Goal: Transaction & Acquisition: Purchase product/service

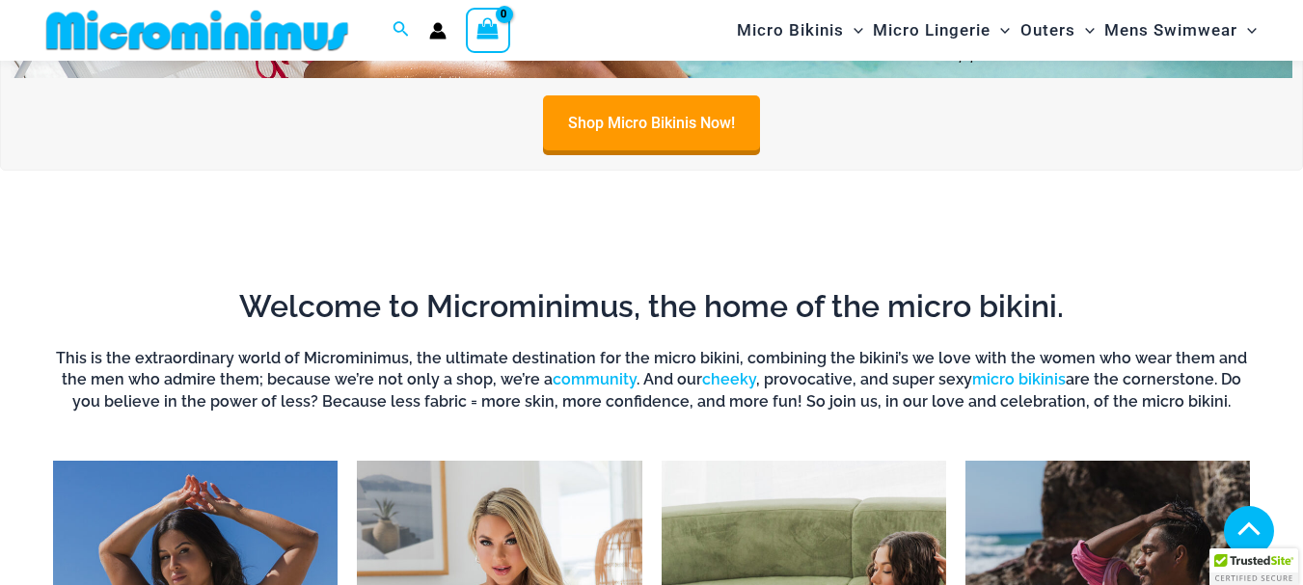
scroll to position [1429, 0]
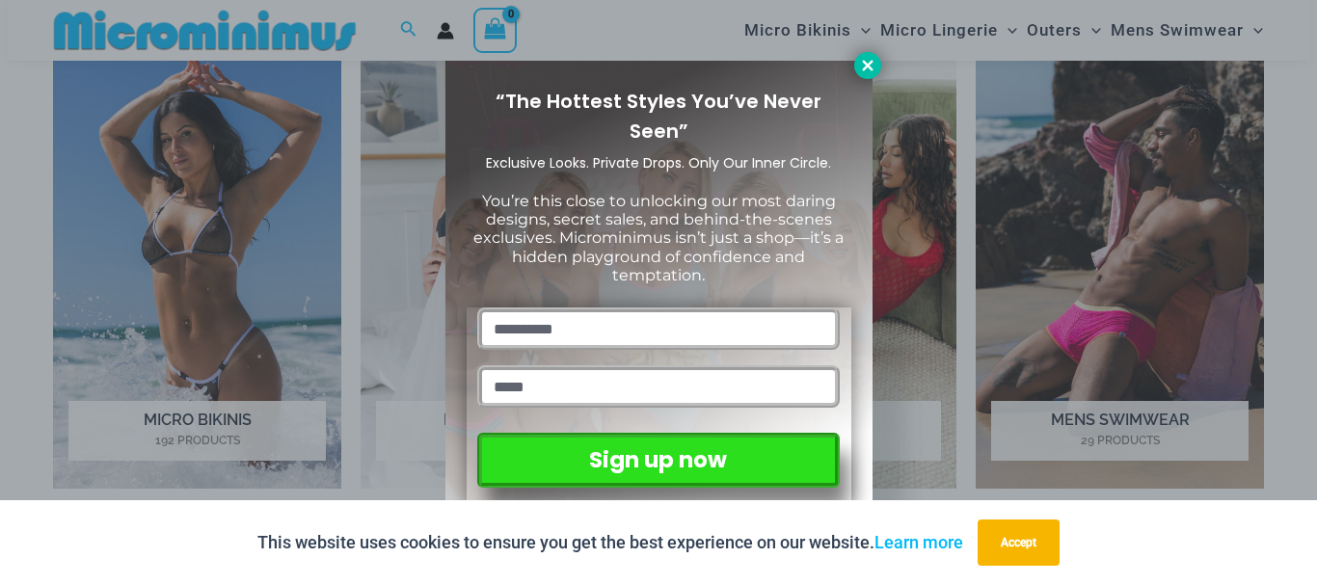
click at [871, 61] on icon at bounding box center [867, 65] width 11 height 11
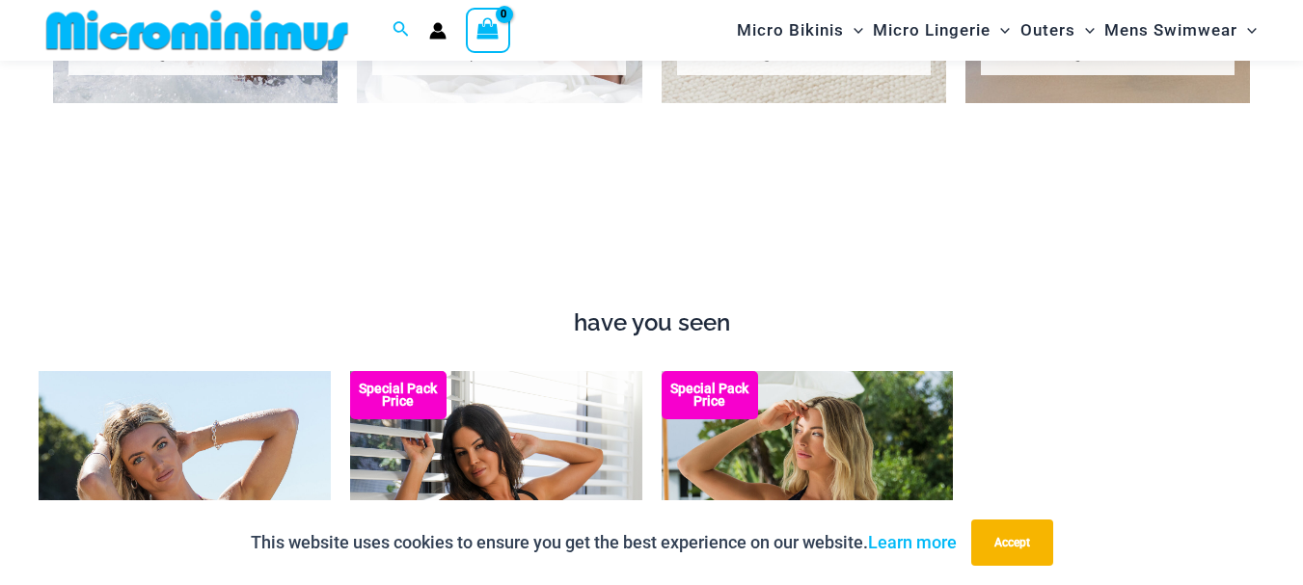
scroll to position [1719, 0]
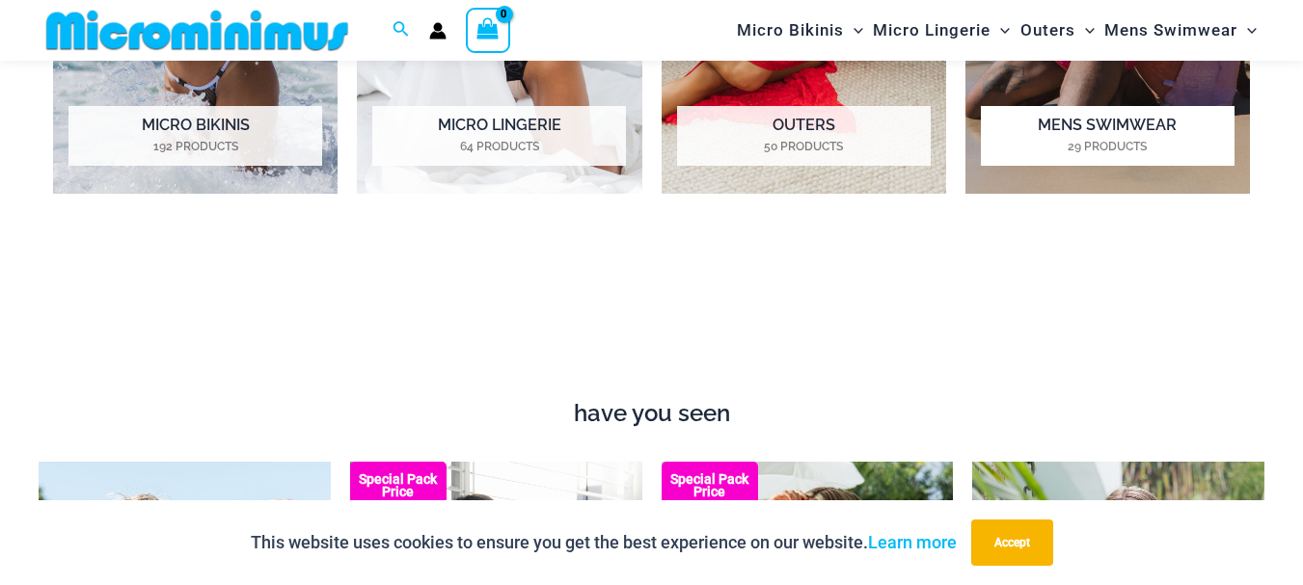
click at [1143, 117] on h2 "Mens Swimwear 29 Products" at bounding box center [1108, 136] width 254 height 60
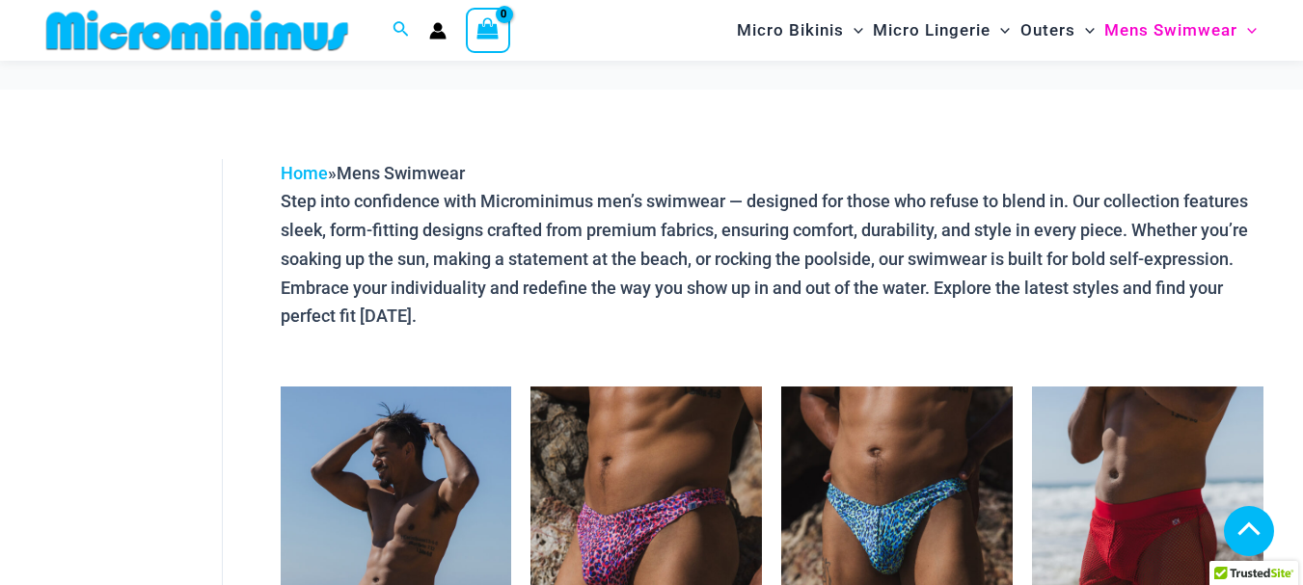
scroll to position [757, 0]
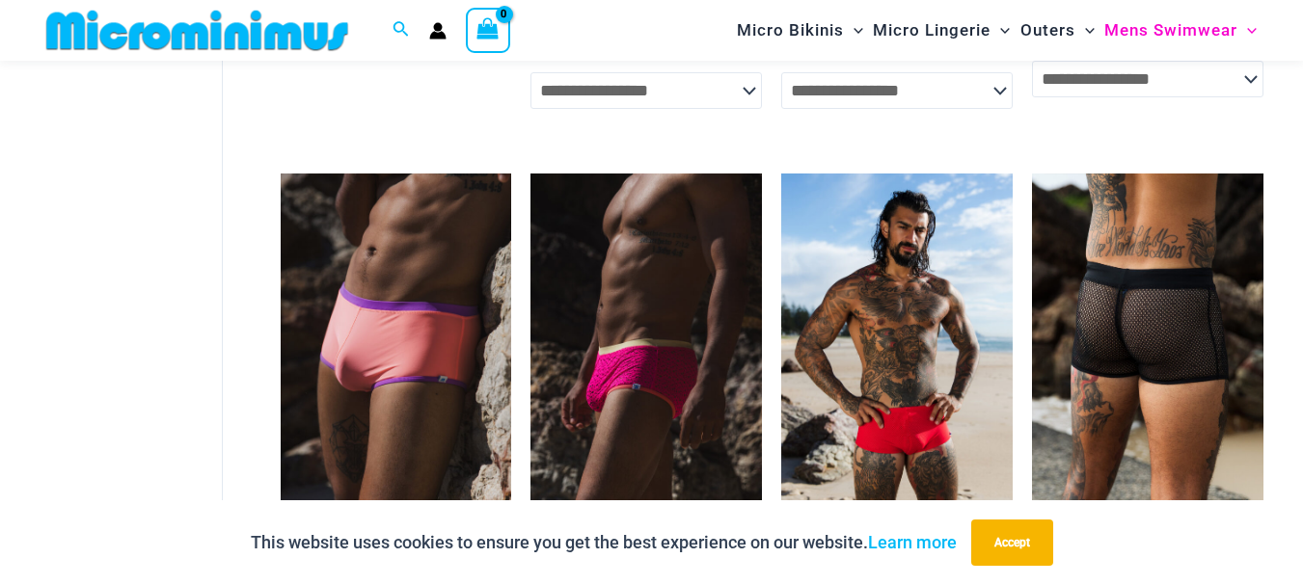
click at [1203, 239] on img at bounding box center [1147, 347] width 231 height 347
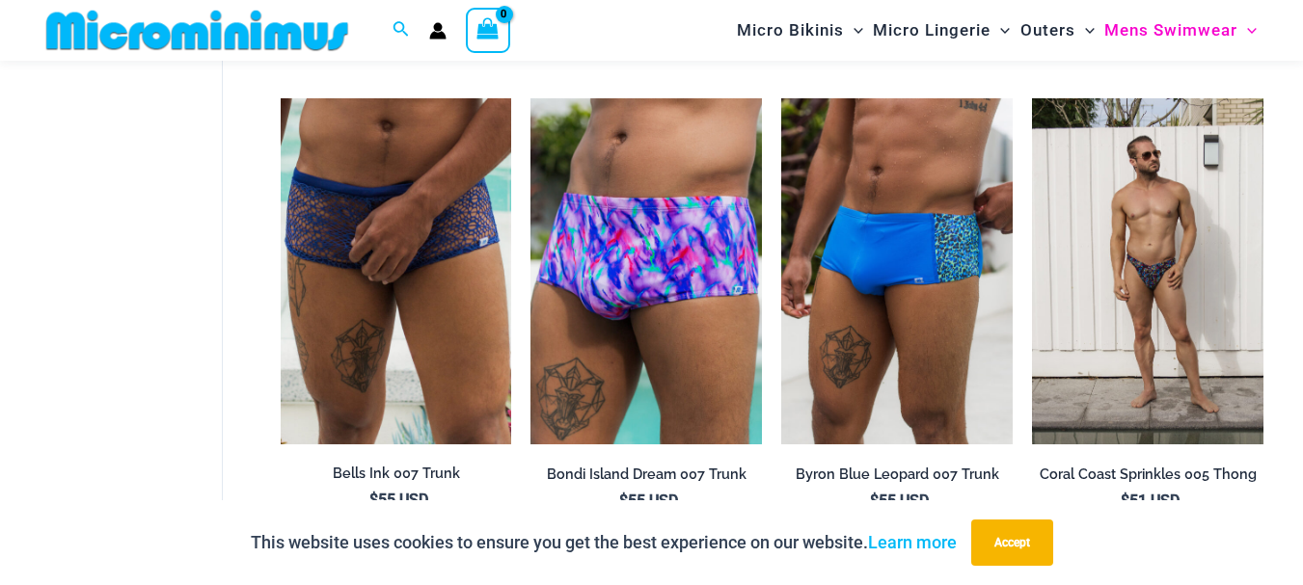
scroll to position [3554, 0]
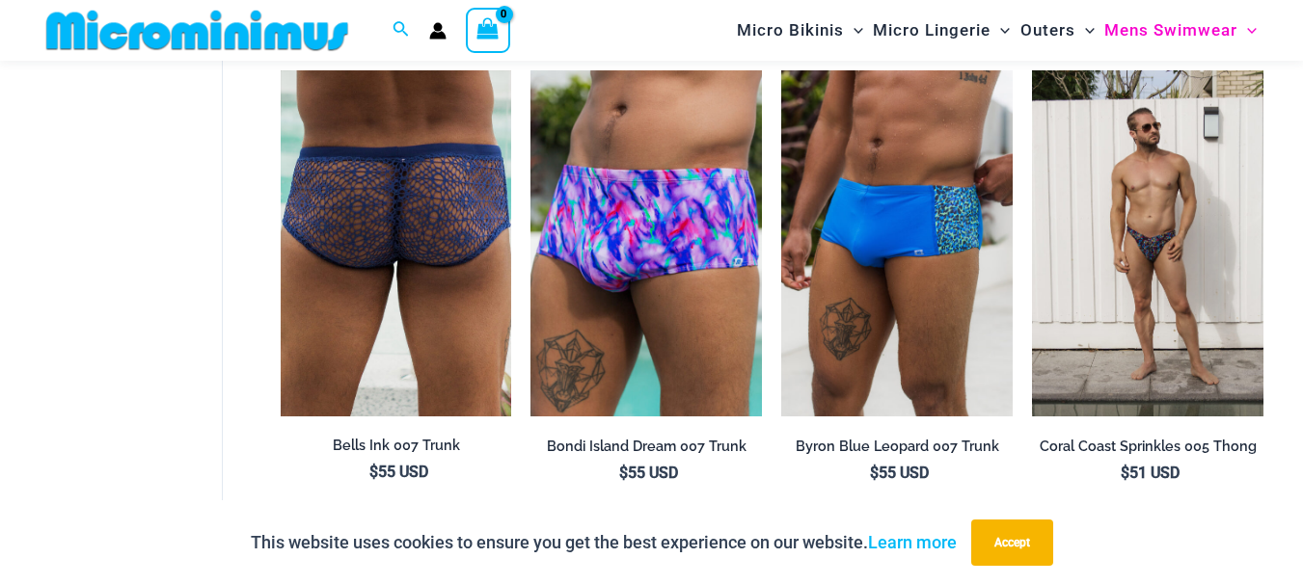
click at [313, 327] on img at bounding box center [396, 243] width 231 height 346
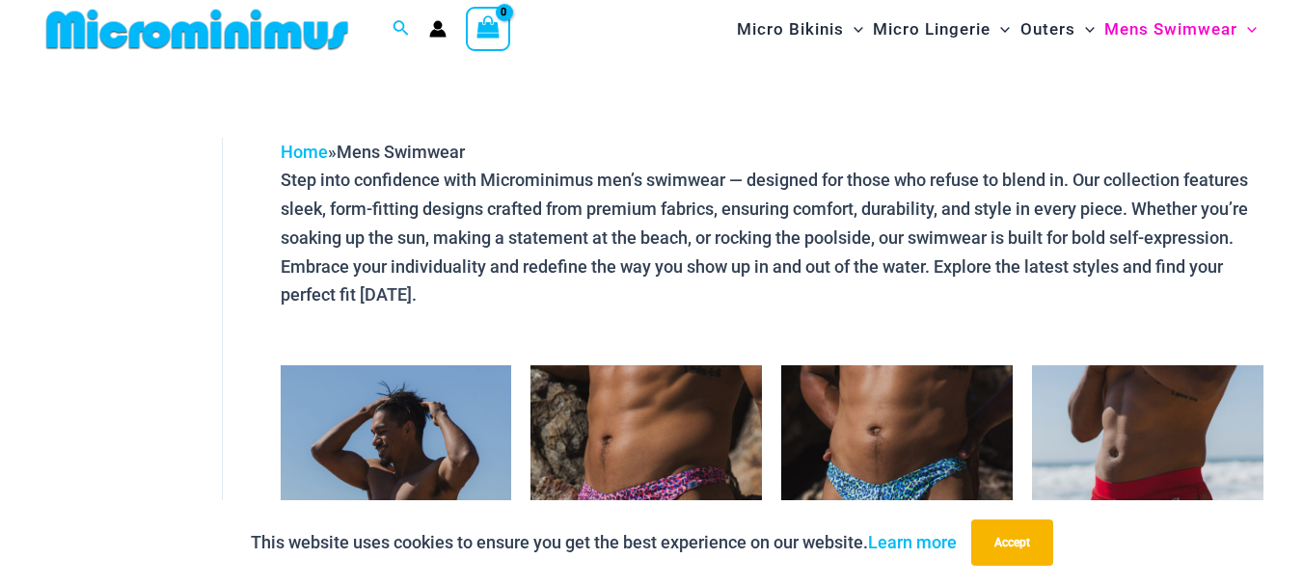
scroll to position [0, 0]
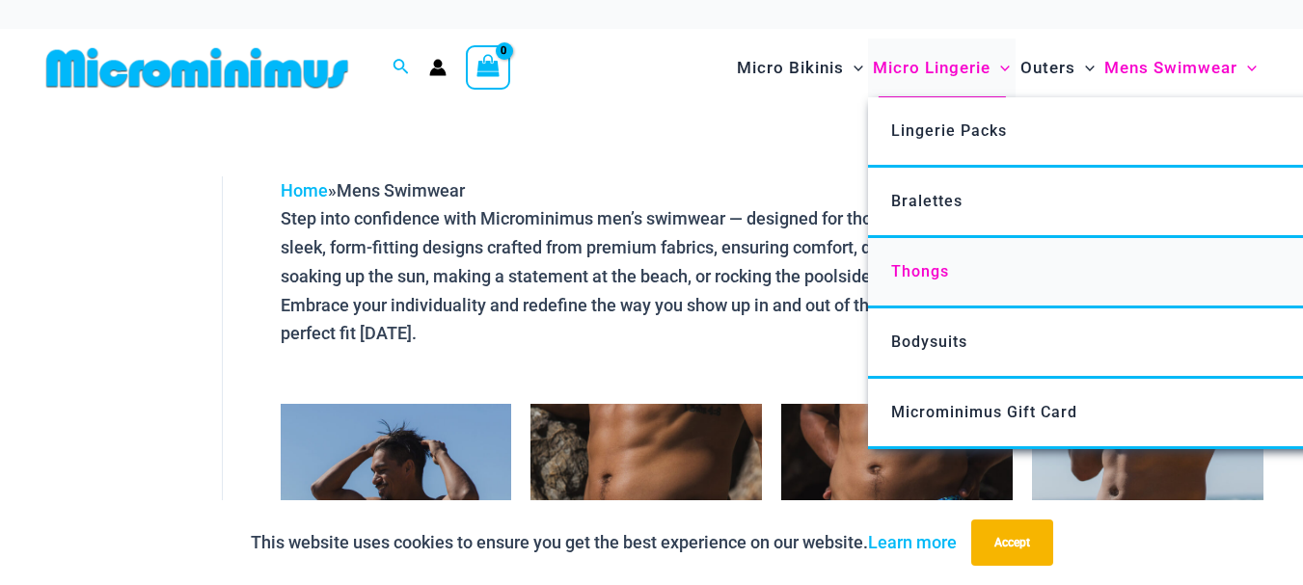
click at [918, 266] on span "Thongs" at bounding box center [920, 271] width 58 height 18
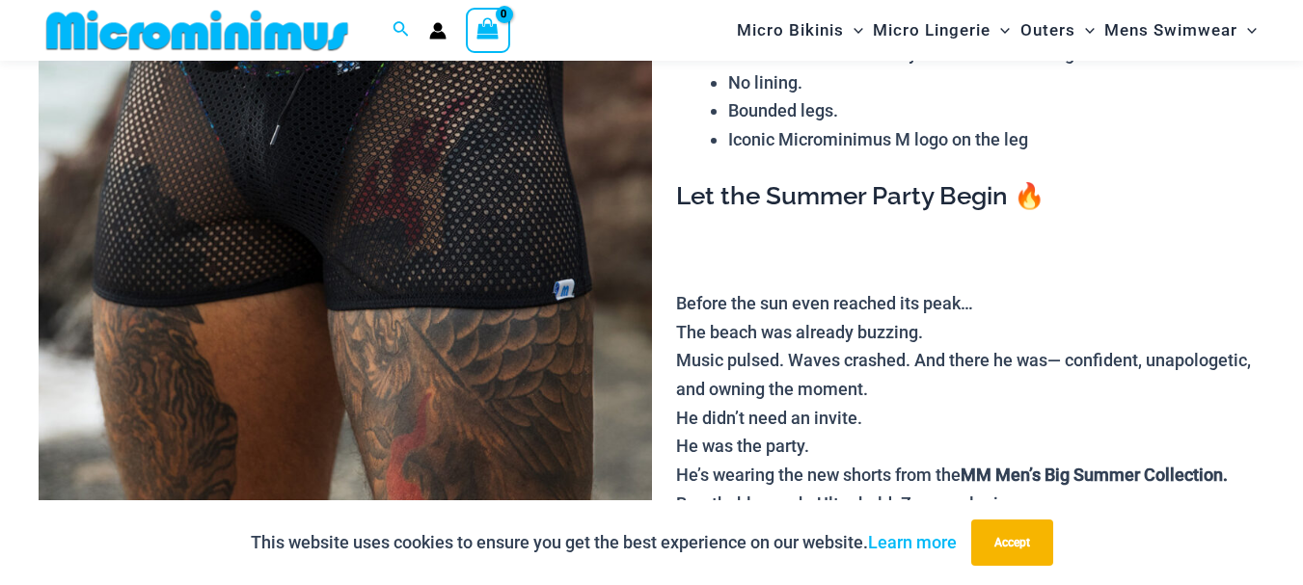
scroll to position [464, 0]
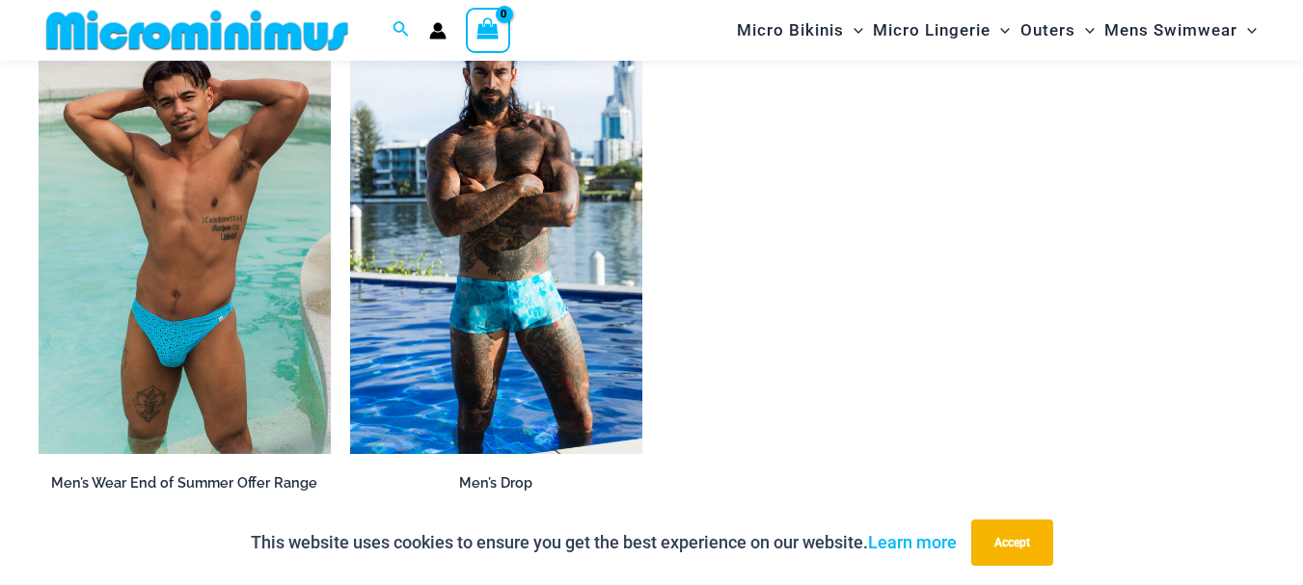
scroll to position [2009, 0]
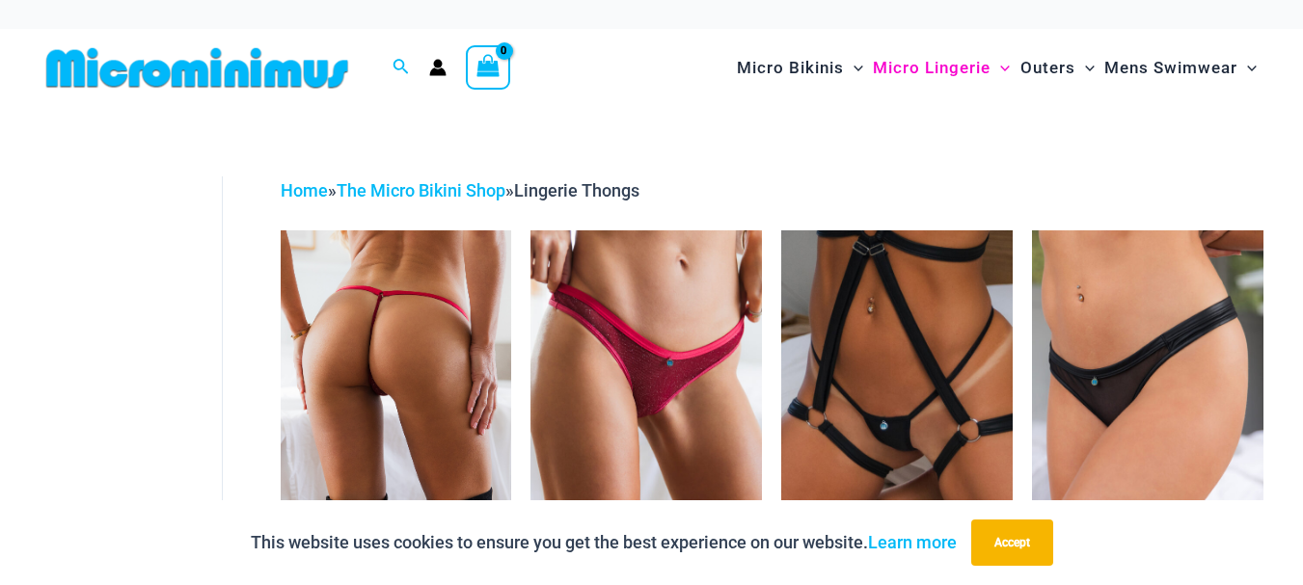
click at [460, 315] on img at bounding box center [396, 403] width 231 height 347
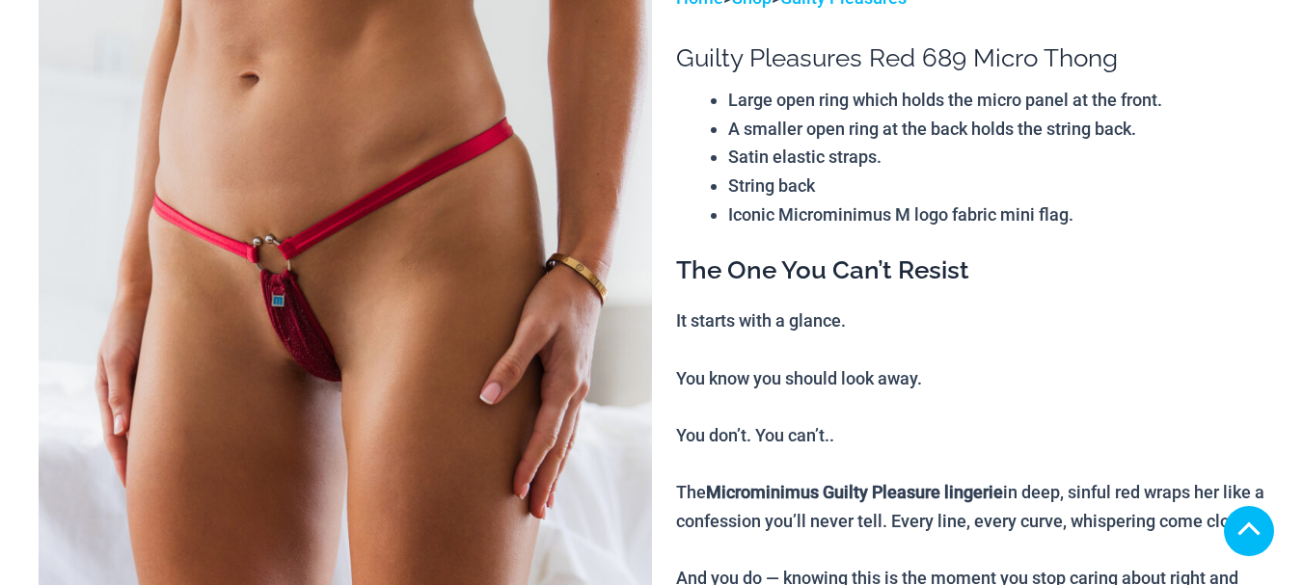
scroll to position [386, 0]
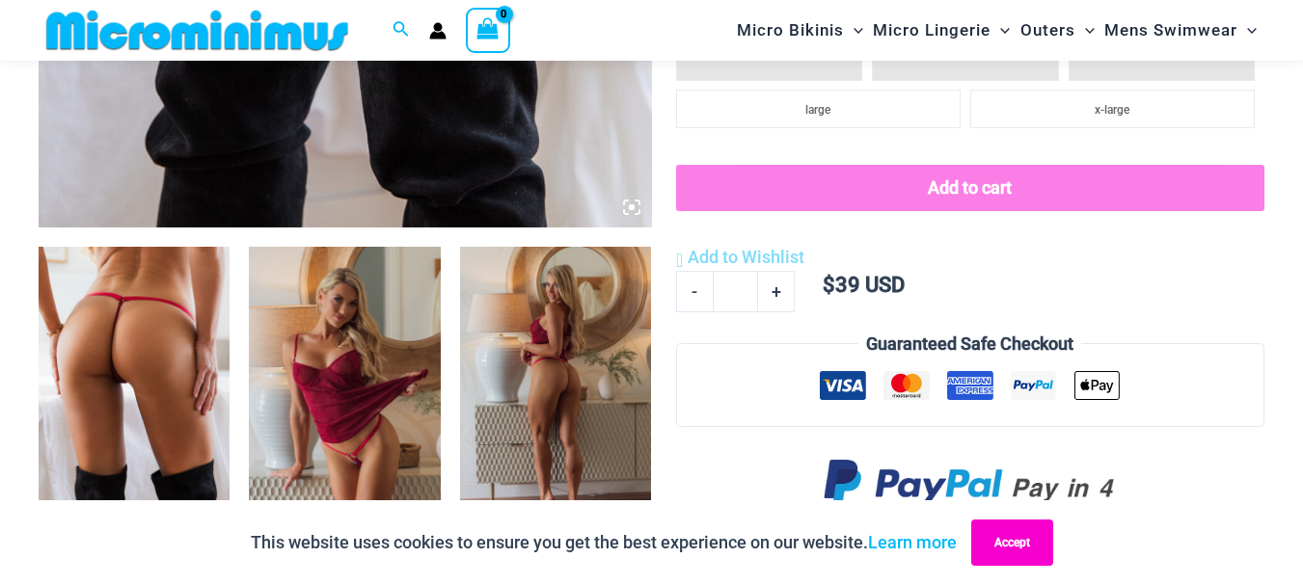
click at [1005, 558] on button "Accept" at bounding box center [1012, 543] width 82 height 46
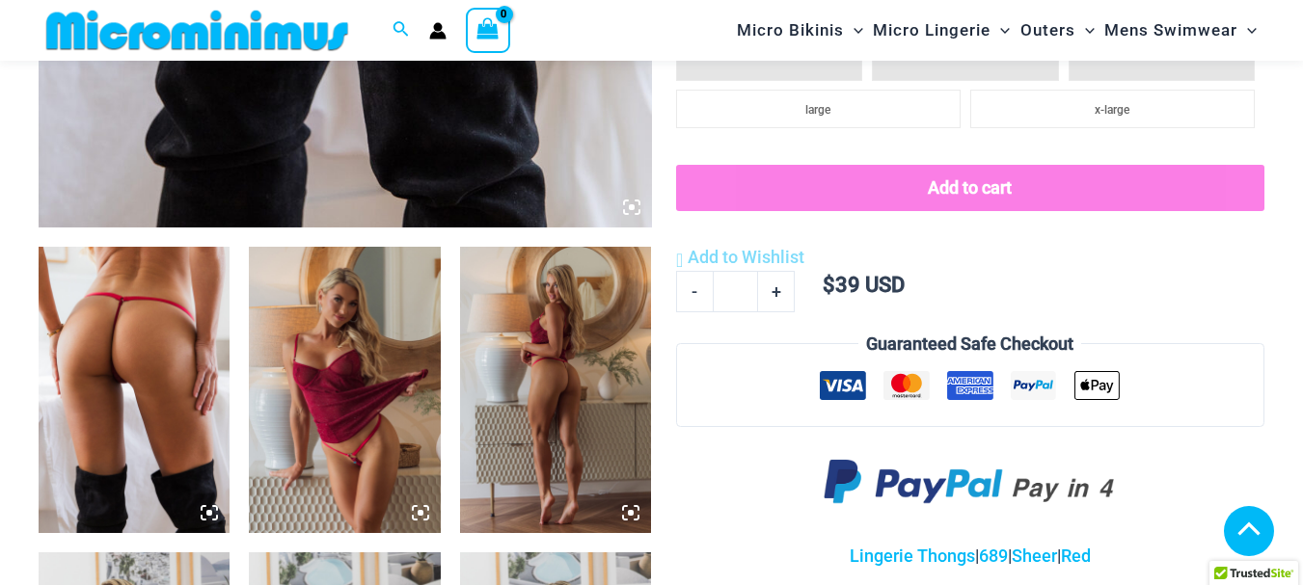
click at [378, 345] on img at bounding box center [344, 390] width 191 height 287
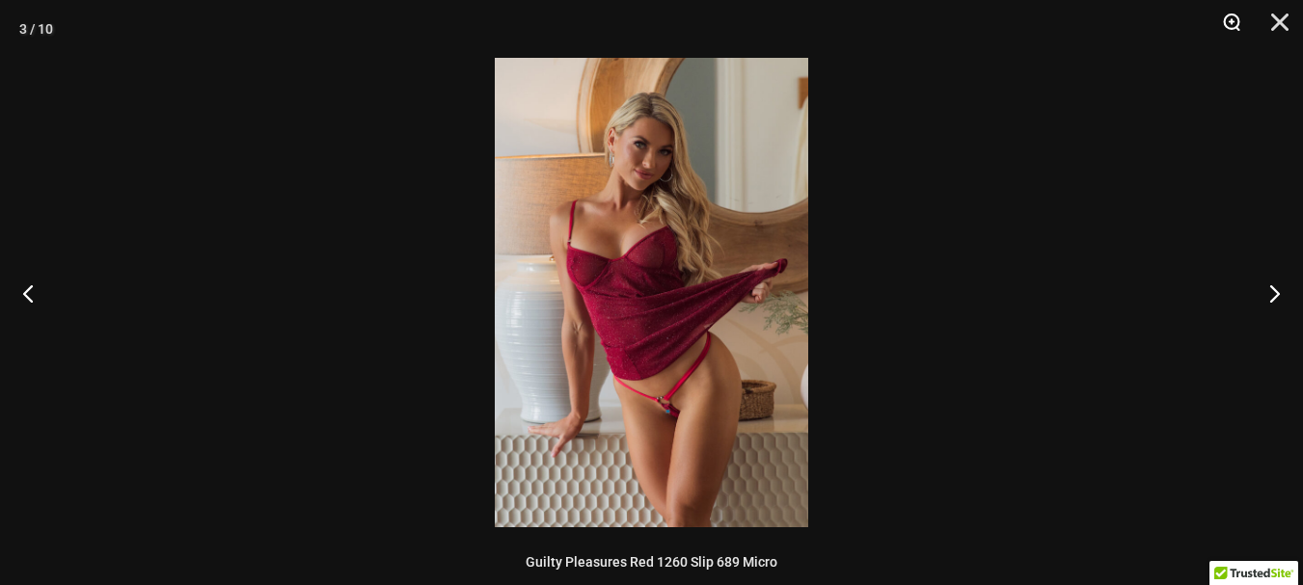
click at [1230, 23] on button "Zoom" at bounding box center [1225, 29] width 48 height 58
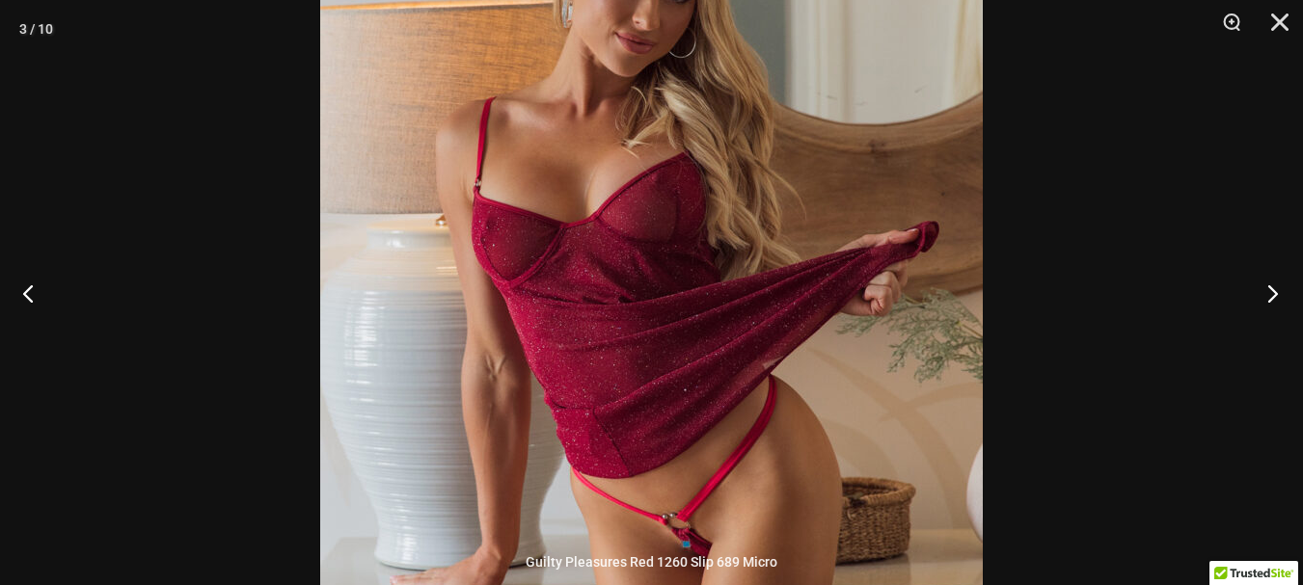
click at [1270, 299] on button "Next" at bounding box center [1267, 293] width 72 height 96
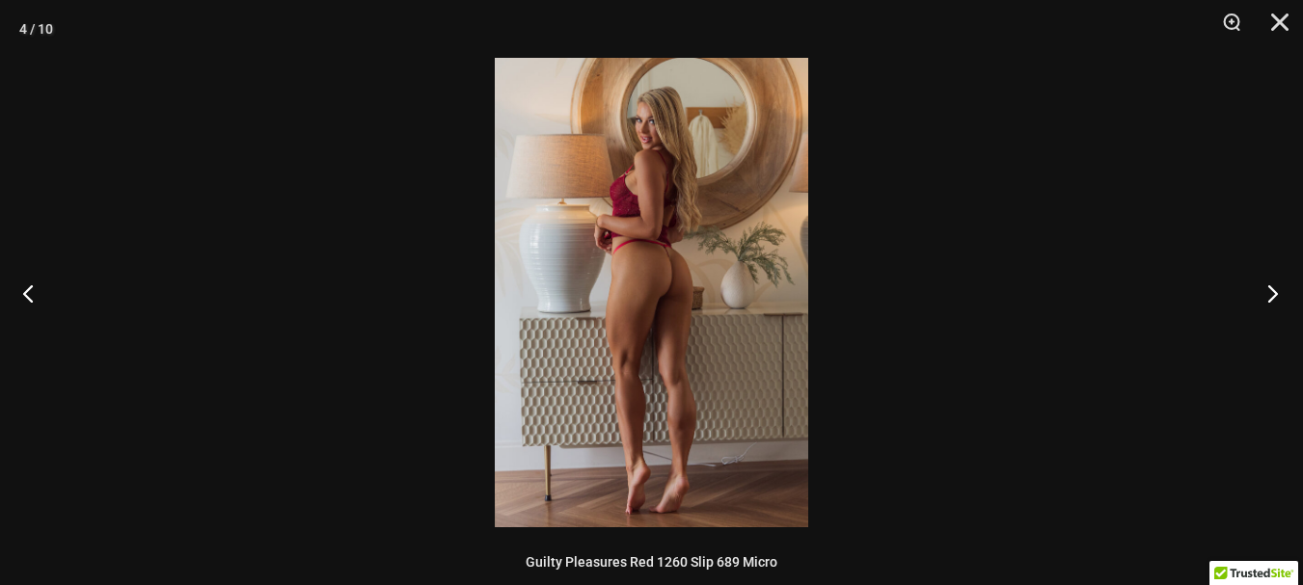
click at [1270, 299] on button "Next" at bounding box center [1267, 293] width 72 height 96
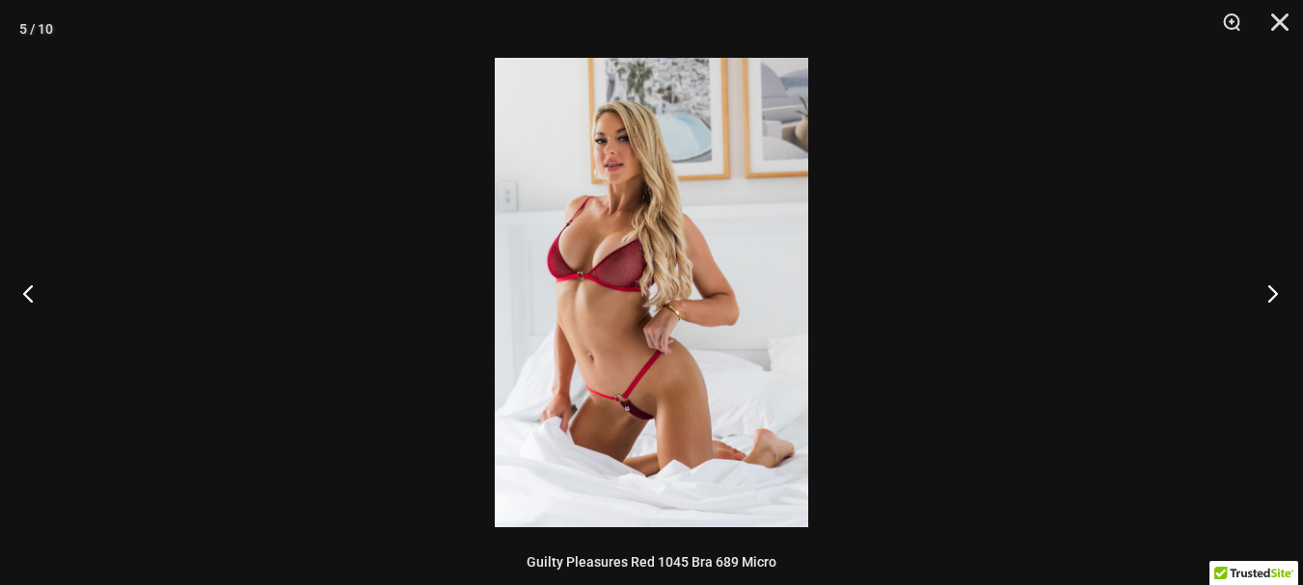
click at [1270, 299] on button "Next" at bounding box center [1267, 293] width 72 height 96
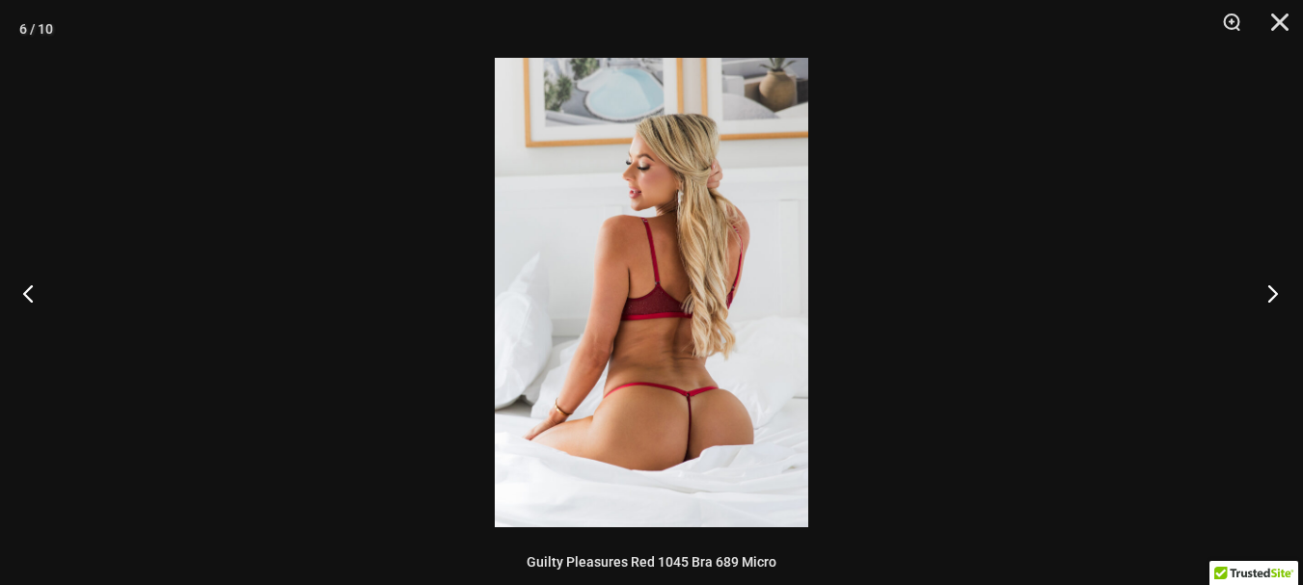
click at [1270, 299] on button "Next" at bounding box center [1267, 293] width 72 height 96
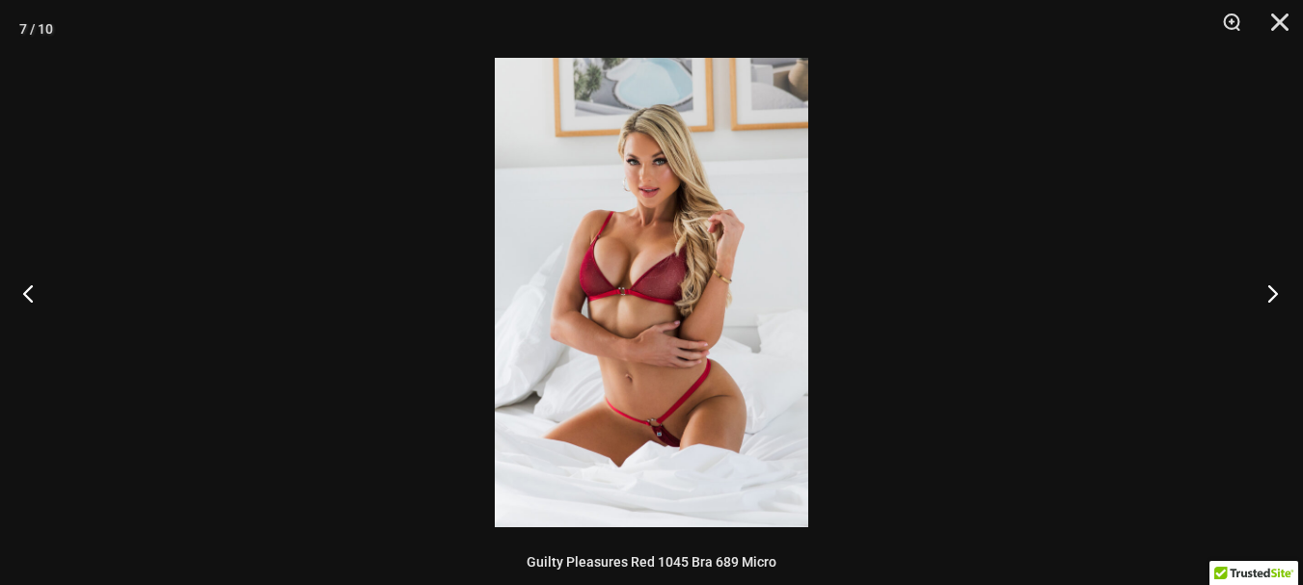
click at [1270, 299] on button "Next" at bounding box center [1267, 293] width 72 height 96
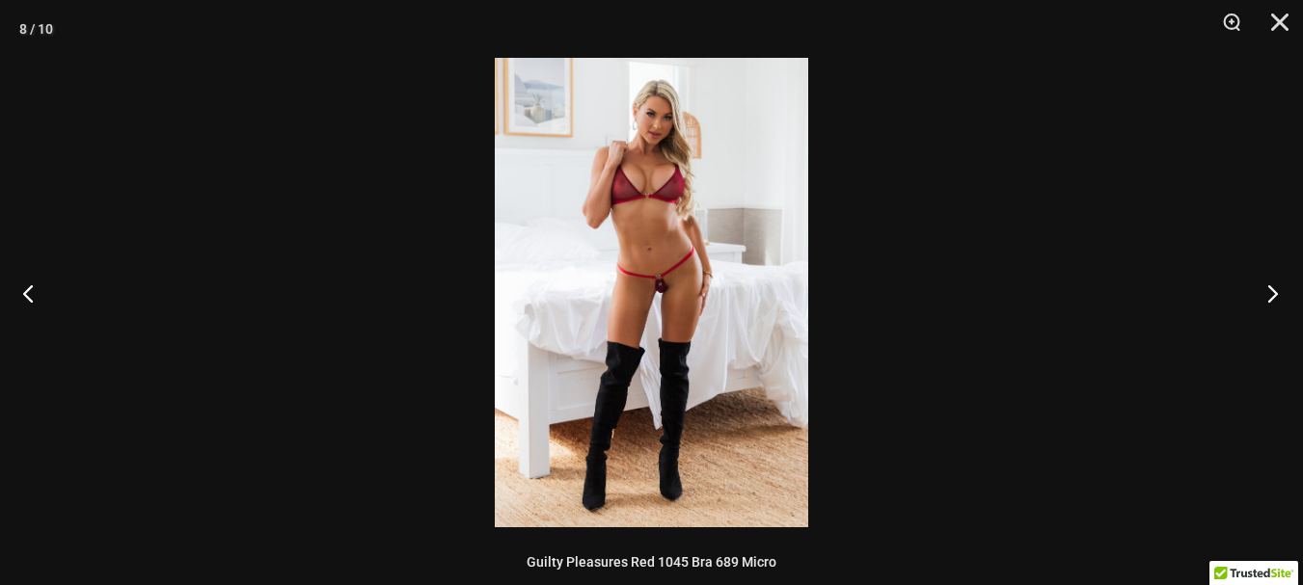
click at [1270, 299] on button "Next" at bounding box center [1267, 293] width 72 height 96
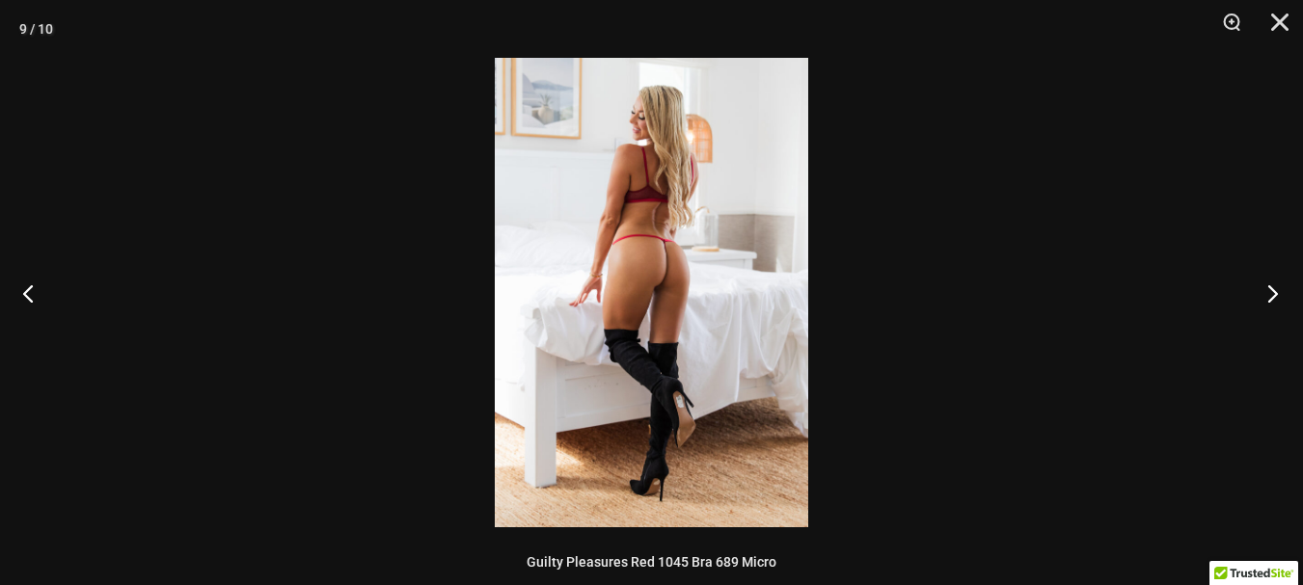
click at [1270, 299] on button "Next" at bounding box center [1267, 293] width 72 height 96
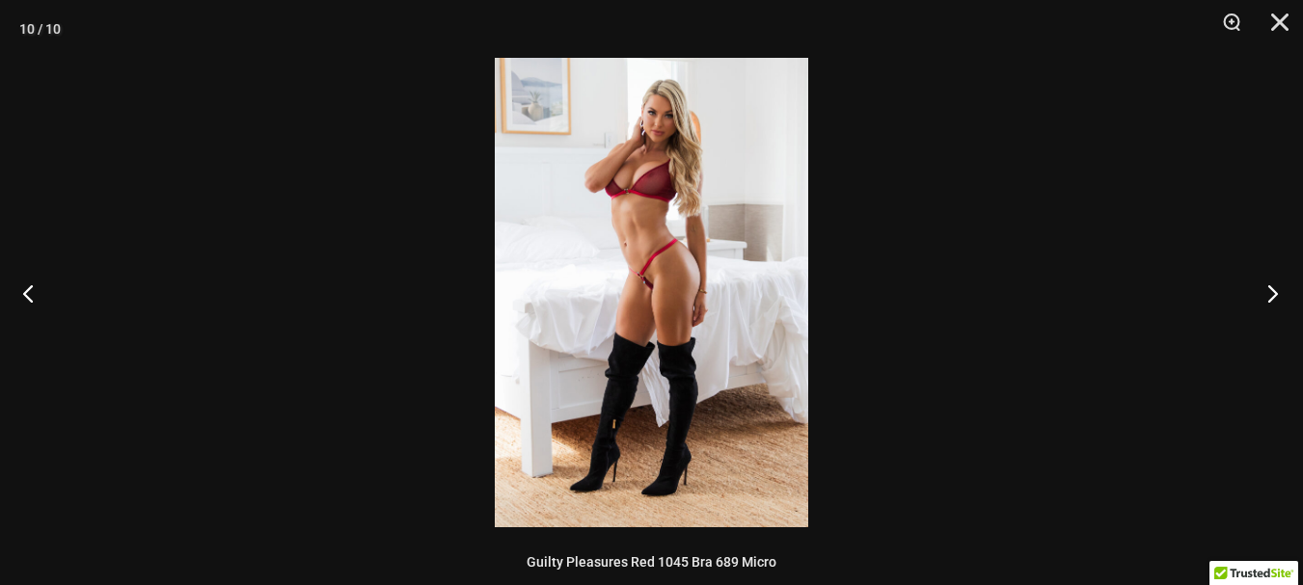
click at [1270, 299] on button "Next" at bounding box center [1267, 293] width 72 height 96
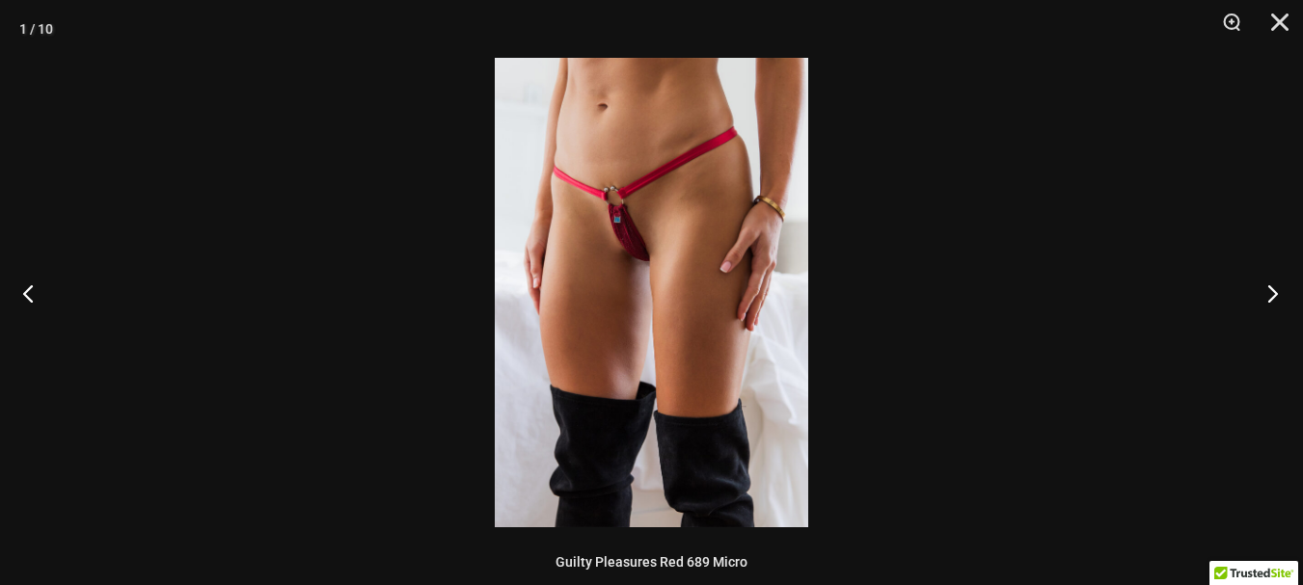
click at [1270, 299] on button "Next" at bounding box center [1267, 293] width 72 height 96
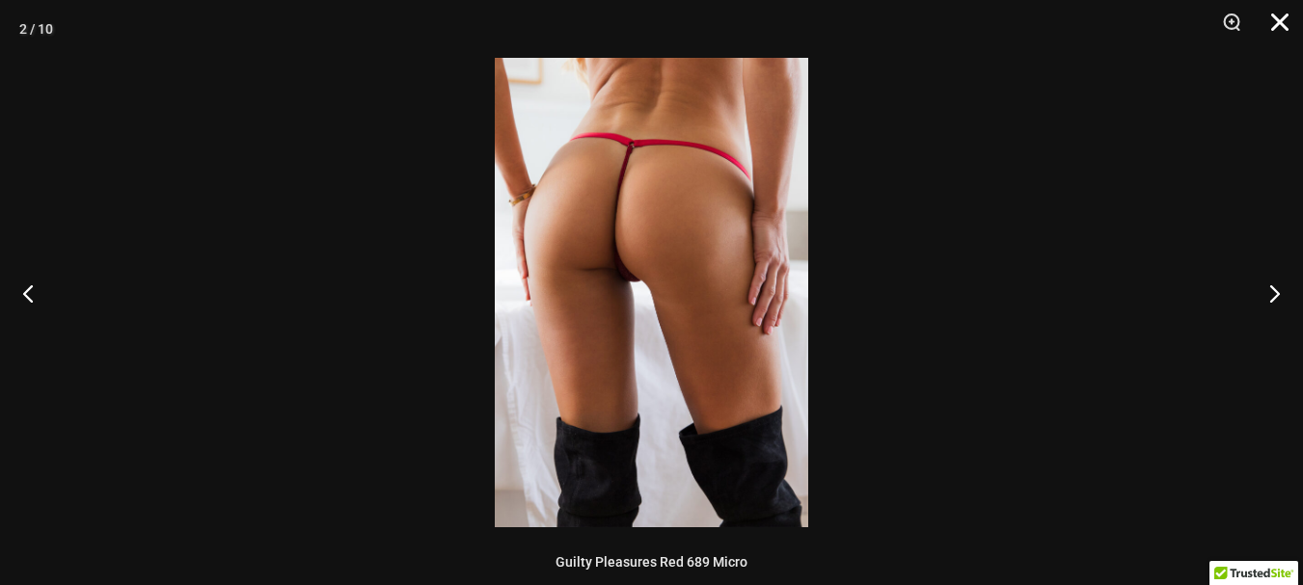
click at [1272, 26] on button "Close" at bounding box center [1273, 29] width 48 height 58
